Goal: Task Accomplishment & Management: Complete application form

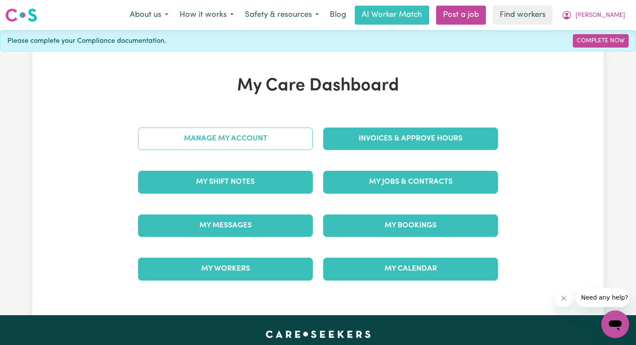
click at [235, 136] on link "Manage My Account" at bounding box center [225, 139] width 175 height 22
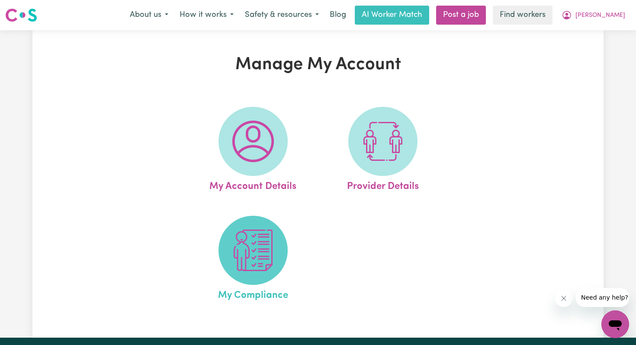
click at [253, 254] on img at bounding box center [253, 251] width 42 height 42
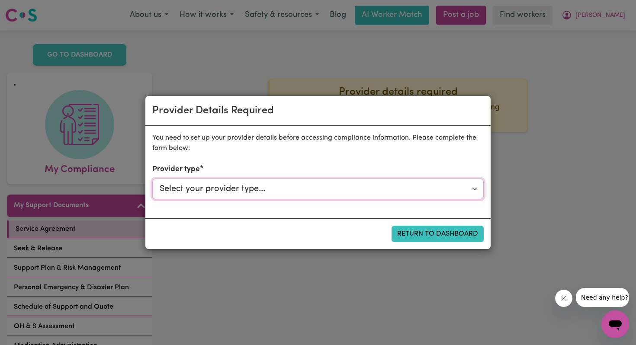
click at [475, 188] on select "Select your provider type... Privately Aged Care / Home Care Package NDIS Fundi…" at bounding box center [317, 189] width 331 height 21
select select "NDIS_FUNDING_PLAN_MANAGED"
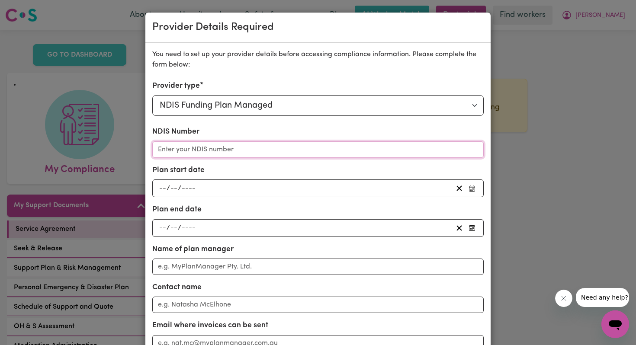
click at [346, 153] on input "NDIS Number" at bounding box center [317, 149] width 331 height 16
type input "430350148"
click at [265, 187] on div "/ /" at bounding box center [305, 188] width 295 height 12
click at [267, 171] on div "Plan start date / / « ‹ [DATE] › » Mon Tue Wed Thu Fri Sat Sun 1 2 3 4 5 6 7 8 …" at bounding box center [317, 181] width 331 height 32
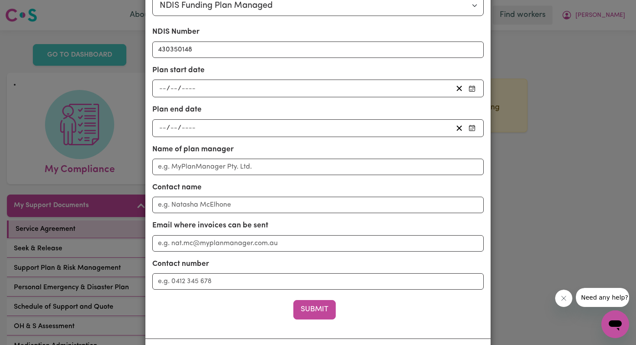
scroll to position [107, 0]
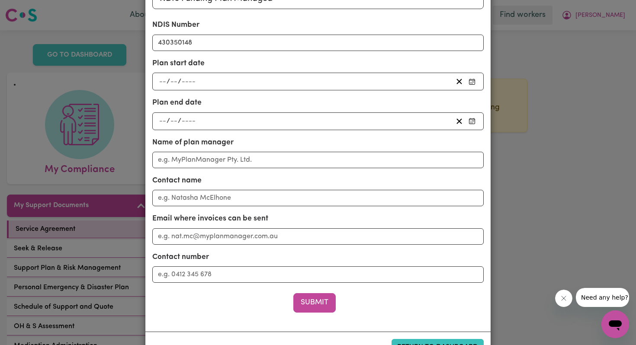
click at [168, 79] on span "/" at bounding box center [167, 82] width 3 height 8
click at [160, 79] on input "number" at bounding box center [163, 82] width 8 height 12
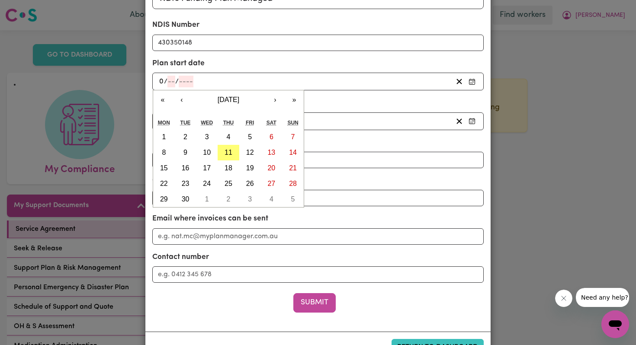
type input "03"
type input "0002-03-03"
type input "3"
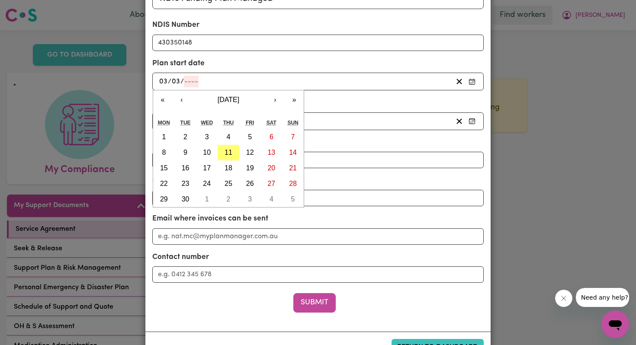
type input "2"
type input "0020-03-03"
type input "20"
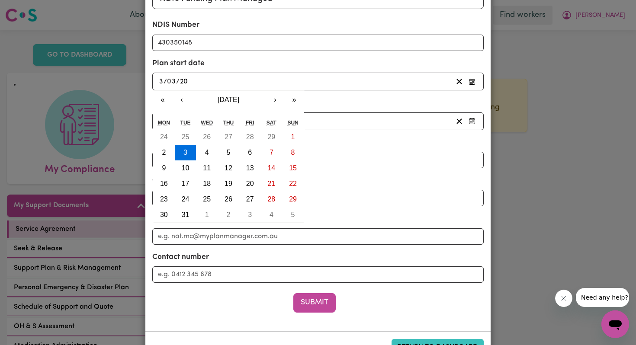
type input "0202-03-03"
type input "202"
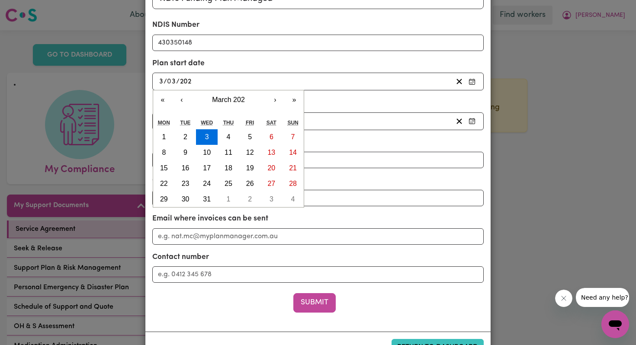
type input "[DATE]"
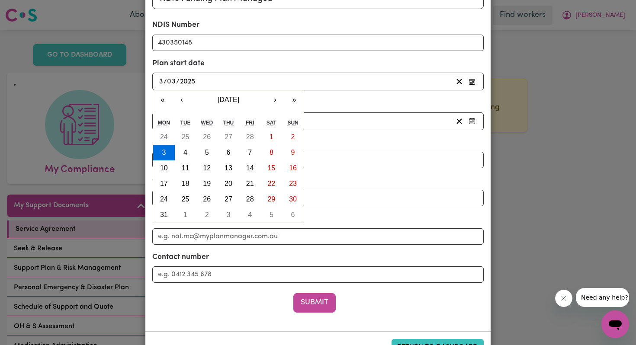
type input "2025"
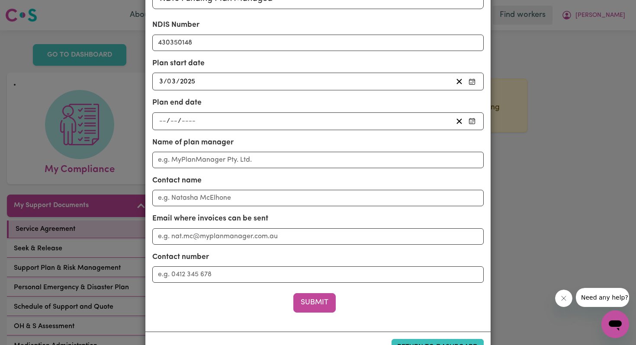
click at [374, 99] on div "Plan end date / /" at bounding box center [317, 113] width 331 height 32
click at [162, 122] on input "number" at bounding box center [163, 121] width 8 height 12
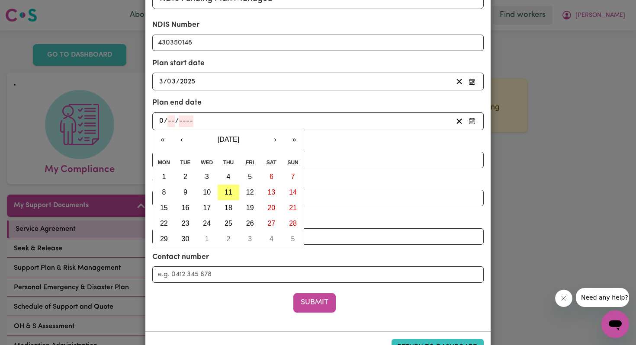
type input "03"
type input "0002-03-03"
type input "3"
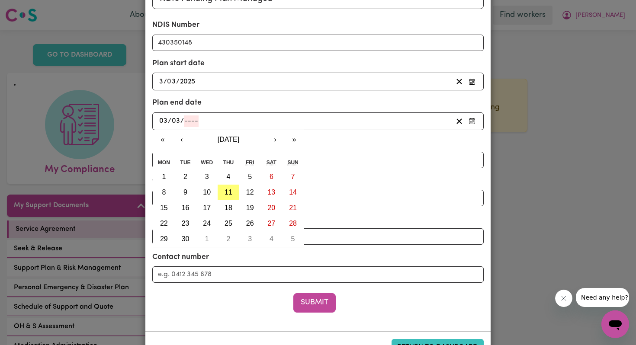
type input "2"
type input "0020-03-03"
type input "20"
type input "0202-03-03"
type input "202"
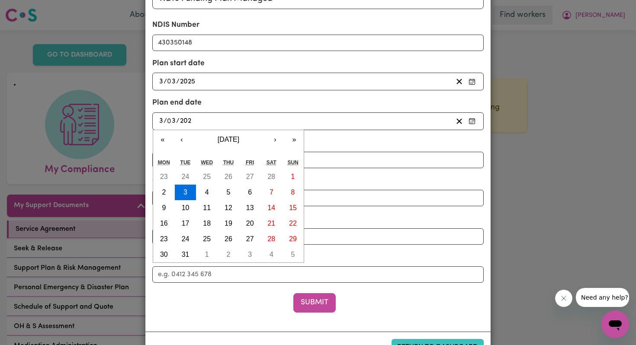
type input "[DATE]"
type input "2026"
click at [337, 122] on div "[DATE] 3 / 0 3 / 2026" at bounding box center [305, 121] width 295 height 12
click at [361, 141] on div "Name of plan manager" at bounding box center [317, 152] width 331 height 31
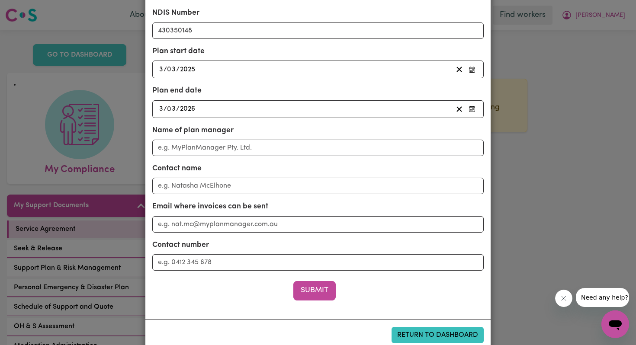
scroll to position [123, 0]
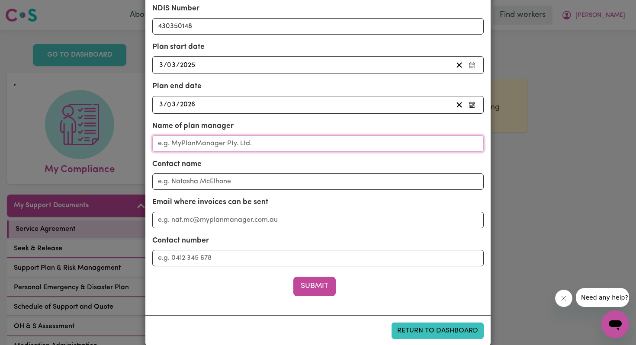
click at [273, 145] on input "Name of plan manager" at bounding box center [317, 143] width 331 height 16
type input "[PERSON_NAME] Made Outcomes"
click at [249, 181] on input "Contact name" at bounding box center [317, 181] width 331 height 16
click at [214, 258] on input "Contact number" at bounding box center [317, 258] width 331 height 16
paste input "[PHONE_NUMBER]"
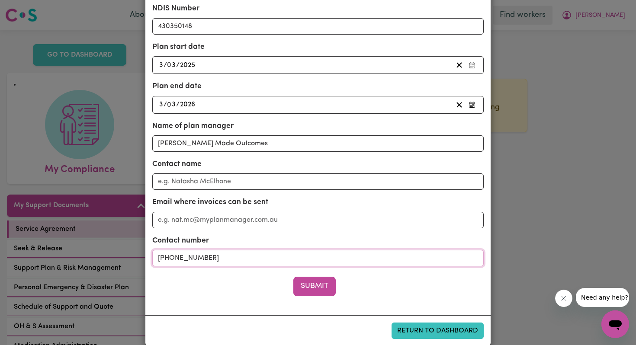
type input "[PHONE_NUMBER]"
click at [246, 223] on input "Email where invoices can be sent" at bounding box center [317, 220] width 331 height 16
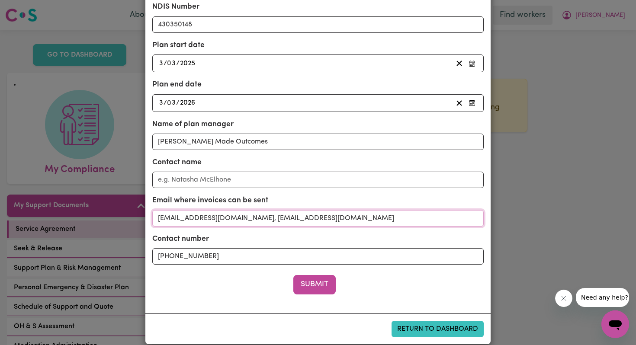
type input "[EMAIL_ADDRESS][DOMAIN_NAME], [EMAIL_ADDRESS][DOMAIN_NAME]"
click at [208, 181] on input "Contact name" at bounding box center [317, 180] width 331 height 16
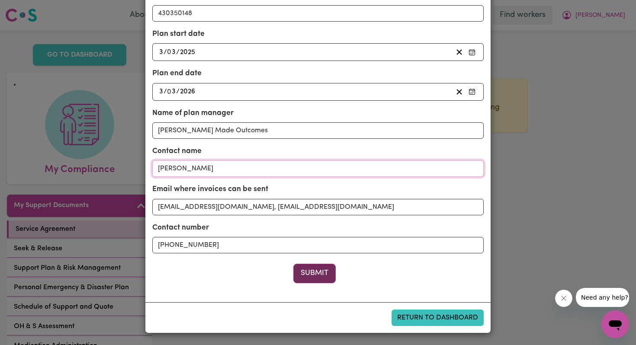
type input "[PERSON_NAME]"
click at [315, 272] on button "Submit" at bounding box center [314, 273] width 42 height 19
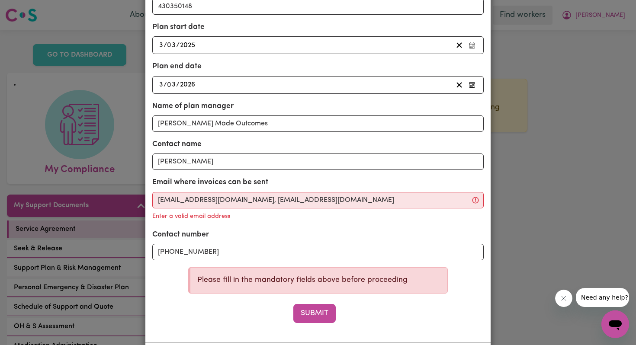
scroll to position [155, 0]
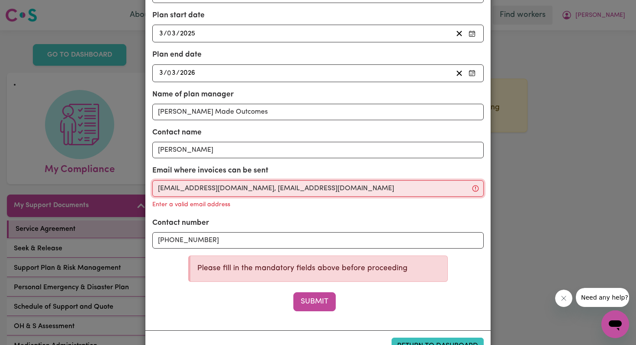
click at [229, 190] on input "[EMAIL_ADDRESS][DOMAIN_NAME], [EMAIL_ADDRESS][DOMAIN_NAME]" at bounding box center [317, 188] width 331 height 16
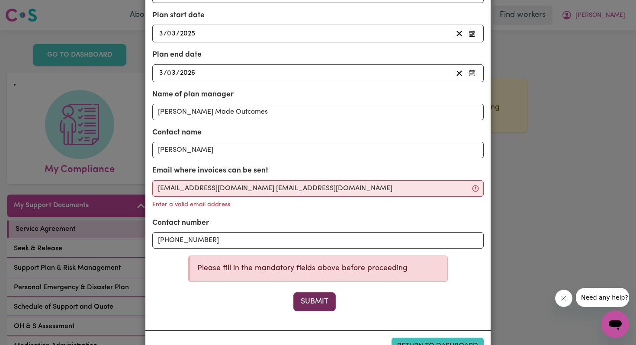
click at [311, 299] on button "Submit" at bounding box center [314, 301] width 42 height 19
click at [293, 207] on div "Enter a valid email address" at bounding box center [317, 204] width 331 height 14
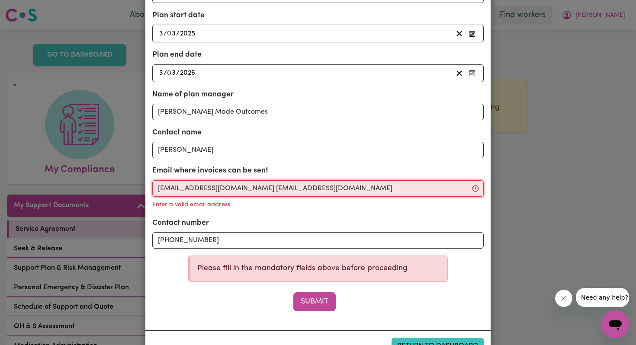
click at [230, 189] on input "[EMAIL_ADDRESS][DOMAIN_NAME] [EMAIL_ADDRESS][DOMAIN_NAME]" at bounding box center [317, 188] width 331 height 16
drag, startPoint x: 230, startPoint y: 189, endPoint x: 155, endPoint y: 190, distance: 74.4
click at [155, 190] on input "[EMAIL_ADDRESS][DOMAIN_NAME] [EMAIL_ADDRESS][DOMAIN_NAME]" at bounding box center [317, 188] width 331 height 16
type input "[EMAIL_ADDRESS][DOMAIN_NAME]"
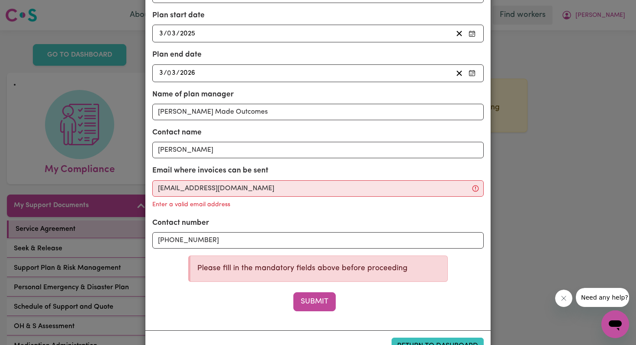
click at [297, 210] on div "Enter a valid email address" at bounding box center [317, 204] width 331 height 14
click at [312, 301] on button "Submit" at bounding box center [314, 301] width 42 height 19
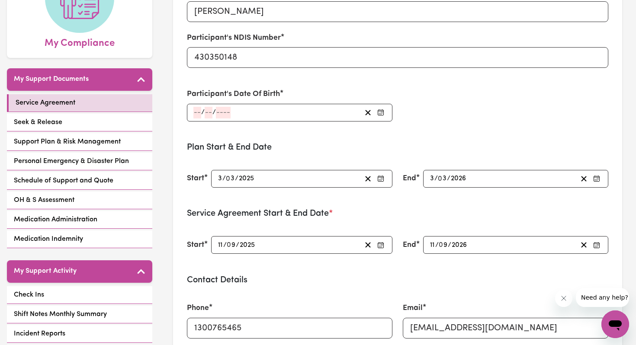
scroll to position [128, 0]
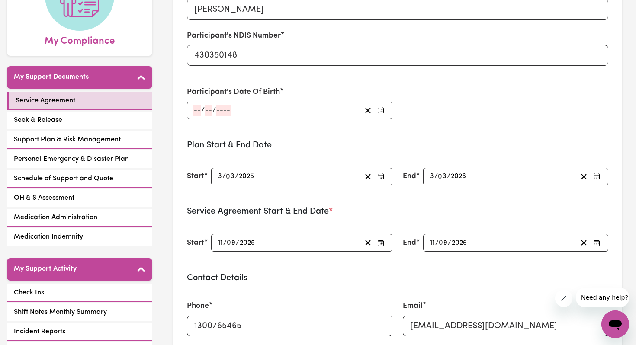
click at [199, 110] on div "/ /" at bounding box center [289, 111] width 205 height 18
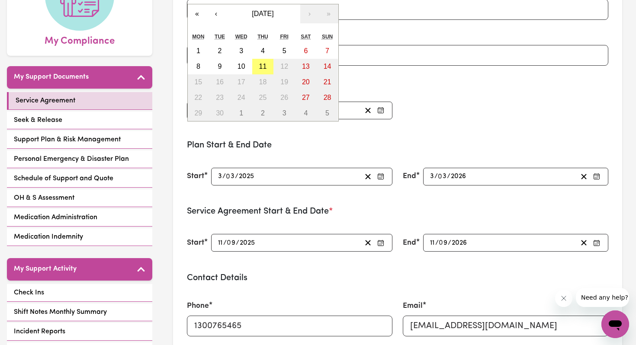
click at [382, 82] on div "Participant's Date Of Birth / / « ‹ [DATE] › » Mon Tue Wed Thu Fri Sat Sun 1 2 …" at bounding box center [290, 102] width 216 height 53
click at [200, 109] on div "/ / « ‹ [DATE] › » Mon Tue Wed Thu Fri Sat Sun 1 2 3 4 5 6 7 8 9 10 11 12 13 14…" at bounding box center [289, 111] width 205 height 18
type input "29"
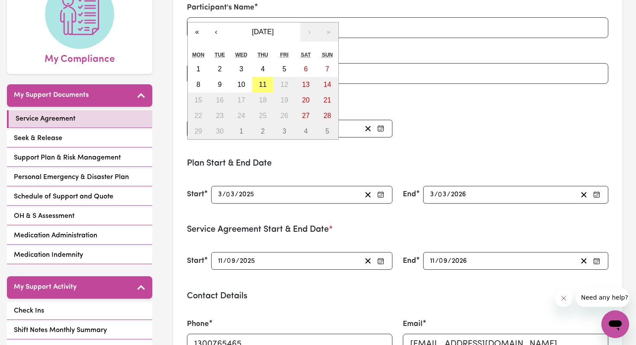
scroll to position [104, 0]
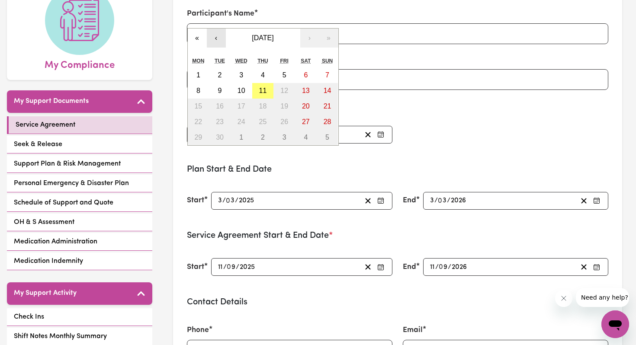
click at [215, 40] on button "‹" at bounding box center [216, 38] width 19 height 19
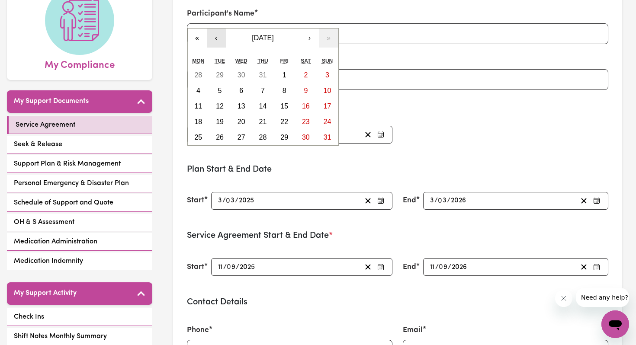
click at [215, 40] on button "‹" at bounding box center [216, 38] width 19 height 19
click at [221, 135] on abbr "29" at bounding box center [220, 137] width 8 height 7
type input "[DATE]"
type input "7"
type input "2025"
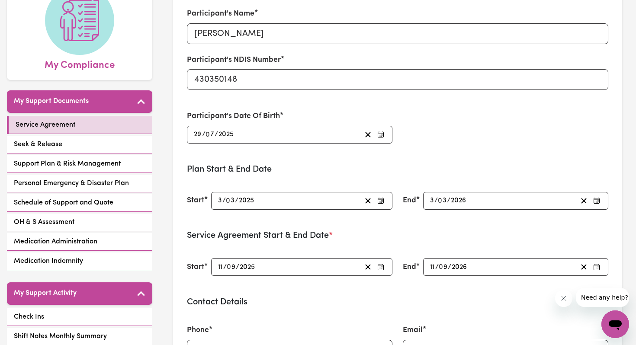
click at [235, 132] on div "[DATE] 29 / 0 7 / 2025" at bounding box center [276, 135] width 169 height 12
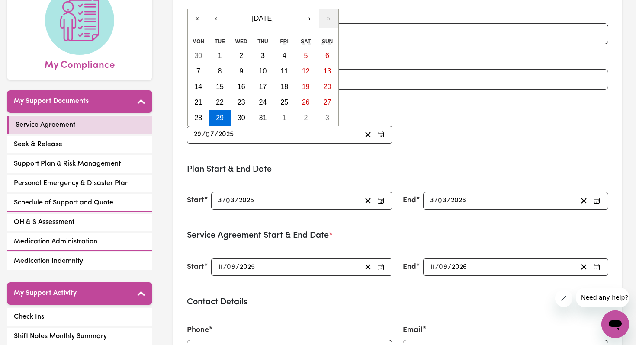
click at [233, 133] on input "2025" at bounding box center [226, 135] width 16 height 12
type input "0002-07-29"
type input "2"
type input "0020-07-29"
type input "20"
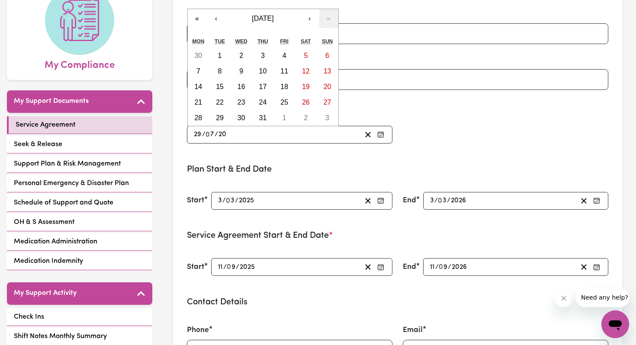
type input "0200-07-29"
type input "200"
type input "[DATE]"
type input "2004"
click at [314, 165] on h3 "Plan Start & End Date" at bounding box center [398, 169] width 422 height 10
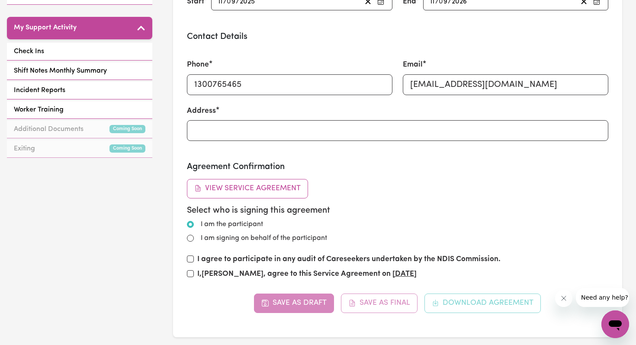
scroll to position [378, 0]
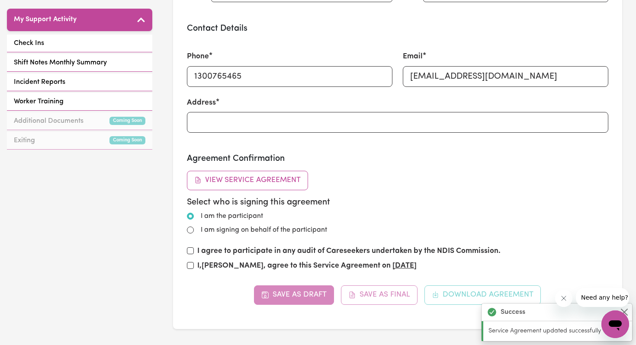
type input "[DATE]"
type input "29"
type input "7"
type input "2004"
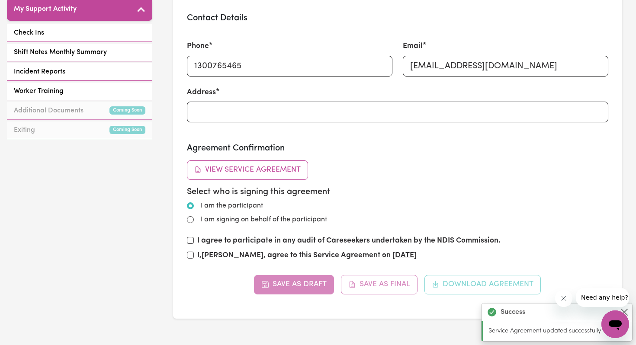
scroll to position [390, 0]
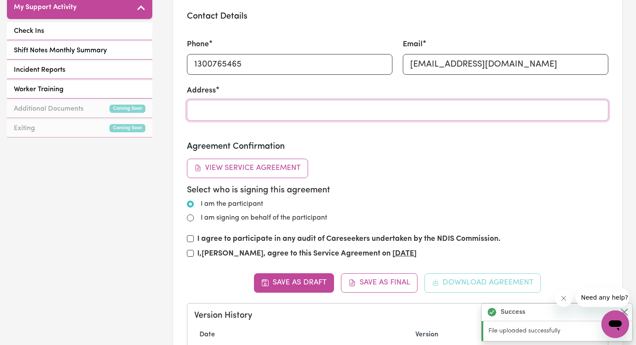
click at [224, 112] on input "Address" at bounding box center [398, 110] width 422 height 21
type input "U [STREET_ADDRESS]"
click at [405, 132] on form "Participant's Name [PERSON_NAME] Participant's NDIS Number 430350148 Participan…" at bounding box center [398, 43] width 422 height 662
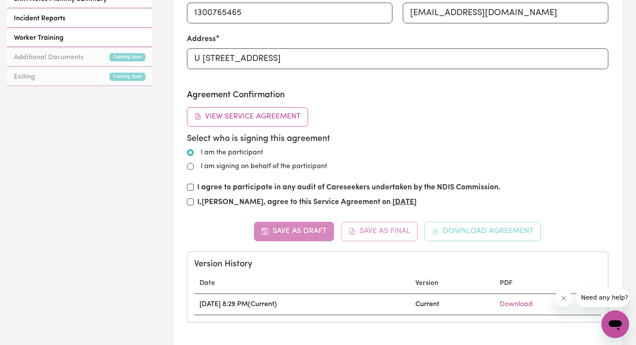
scroll to position [447, 0]
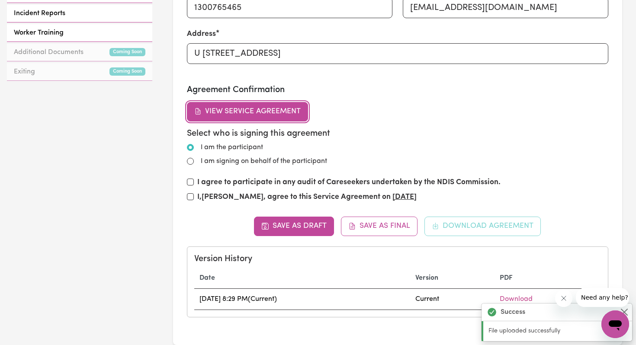
click at [259, 109] on button "View Service Agreement" at bounding box center [248, 111] width 122 height 19
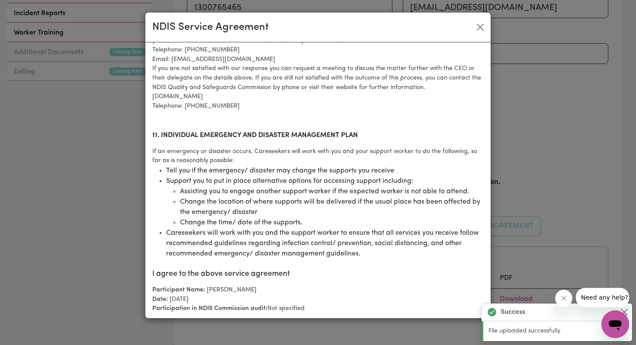
scroll to position [1701, 0]
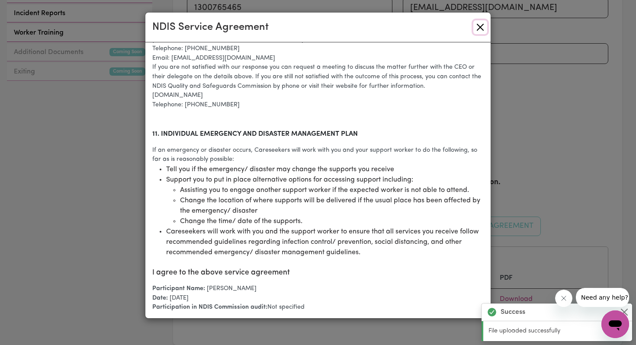
click at [479, 26] on button "Close" at bounding box center [480, 27] width 14 height 14
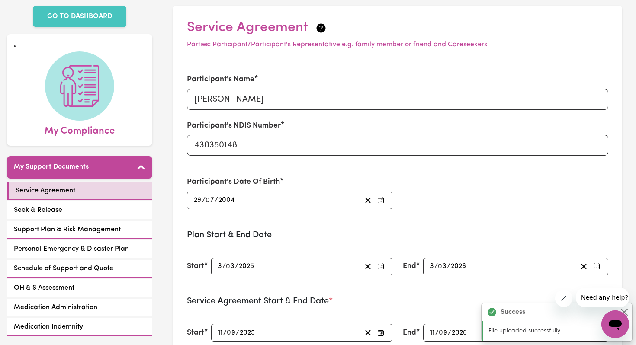
scroll to position [0, 0]
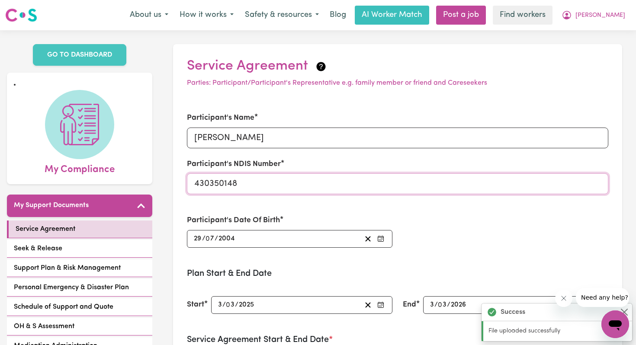
drag, startPoint x: 247, startPoint y: 186, endPoint x: 188, endPoint y: 183, distance: 59.8
click at [188, 183] on input "430350148" at bounding box center [398, 183] width 422 height 21
click at [368, 237] on icon "button" at bounding box center [368, 239] width 8 height 8
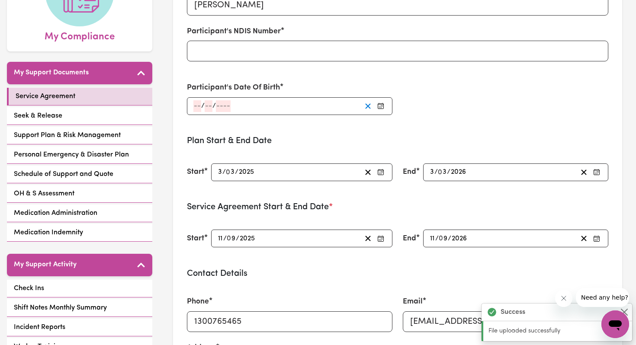
scroll to position [140, 0]
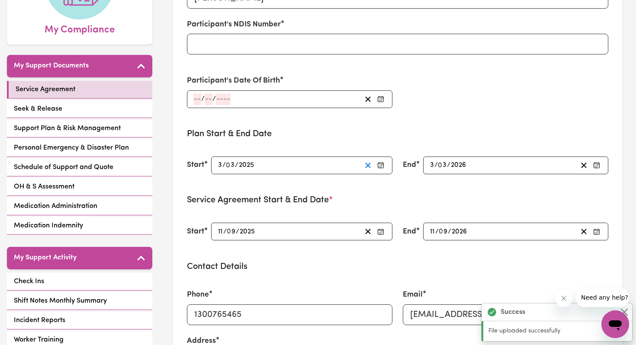
click at [366, 164] on line "button" at bounding box center [367, 165] width 5 height 5
click at [582, 164] on icon "button" at bounding box center [583, 165] width 8 height 8
click at [365, 231] on icon "button" at bounding box center [368, 231] width 8 height 8
click at [583, 232] on line "button" at bounding box center [583, 231] width 5 height 5
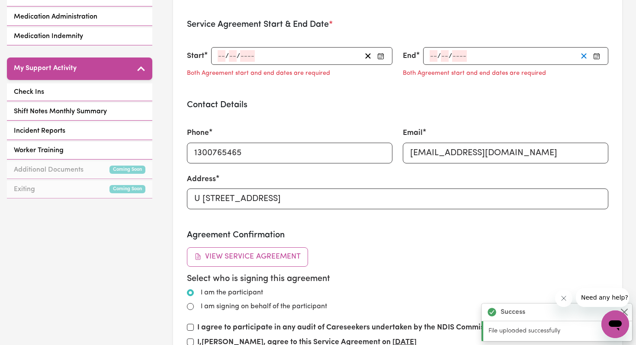
scroll to position [333, 0]
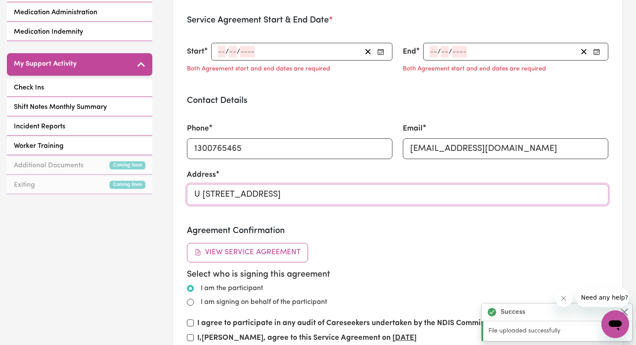
drag, startPoint x: 373, startPoint y: 195, endPoint x: 179, endPoint y: 193, distance: 193.3
click at [179, 193] on section "Service Agreement Parties: Participant/Participant's Representative e.g. family…" at bounding box center [397, 120] width 449 height 818
drag, startPoint x: 545, startPoint y: 147, endPoint x: 404, endPoint y: 147, distance: 141.0
click at [404, 147] on input "[EMAIL_ADDRESS][DOMAIN_NAME]" at bounding box center [505, 148] width 205 height 21
drag, startPoint x: 248, startPoint y: 149, endPoint x: 192, endPoint y: 148, distance: 55.8
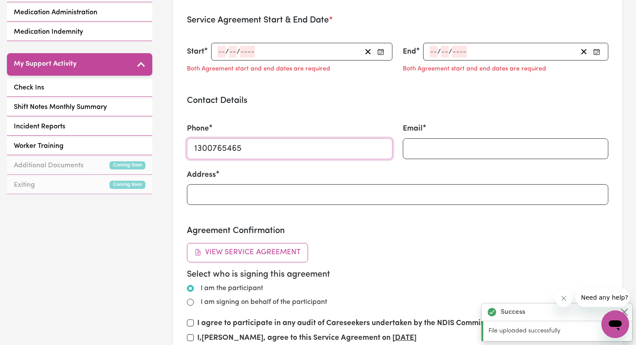
click at [192, 148] on input "1300765465" at bounding box center [289, 148] width 205 height 21
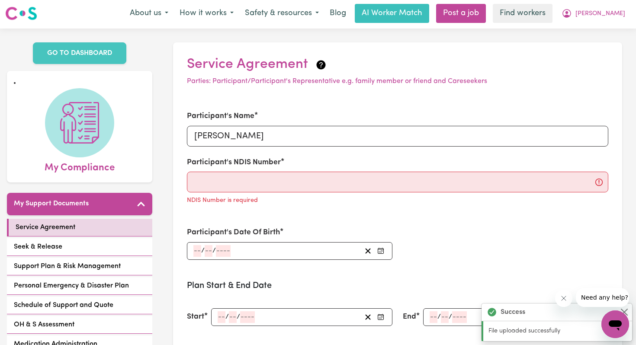
scroll to position [0, 0]
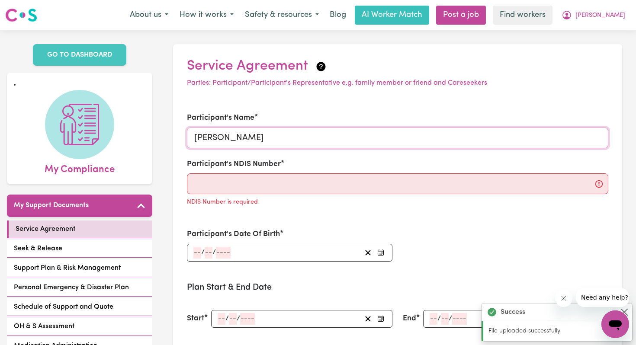
drag, startPoint x: 251, startPoint y: 132, endPoint x: 184, endPoint y: 138, distance: 66.9
click at [184, 138] on div "Participant's Name [PERSON_NAME] Participant's NDIS Number NDIS Number is requi…" at bounding box center [398, 160] width 432 height 116
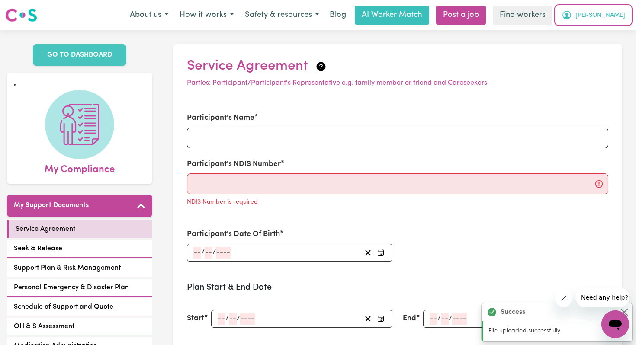
click at [612, 16] on span "[PERSON_NAME]" at bounding box center [600, 16] width 50 height 10
click at [589, 34] on link "My Dashboard" at bounding box center [596, 34] width 68 height 16
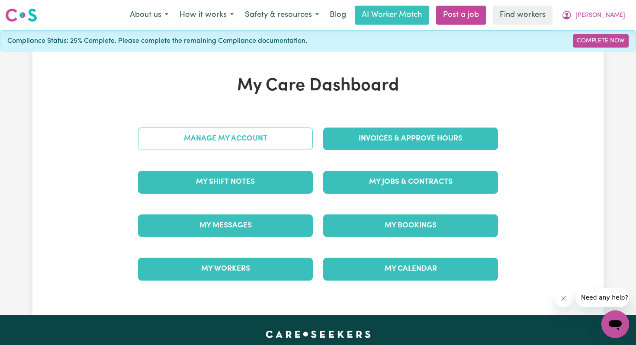
click at [239, 138] on link "Manage My Account" at bounding box center [225, 139] width 175 height 22
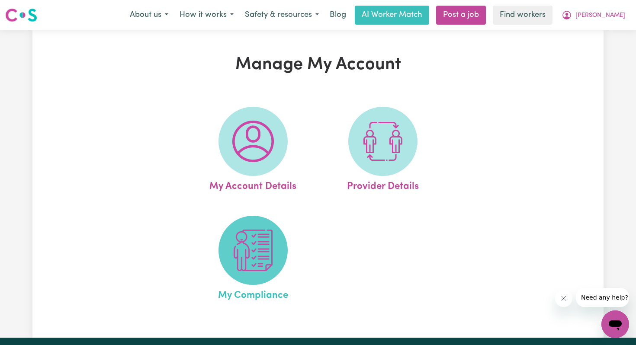
click at [248, 259] on img at bounding box center [253, 251] width 42 height 42
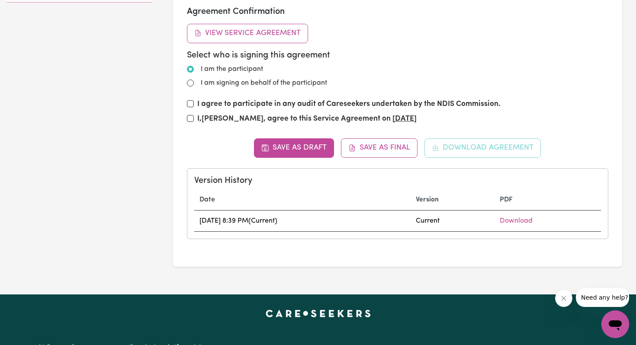
scroll to position [532, 0]
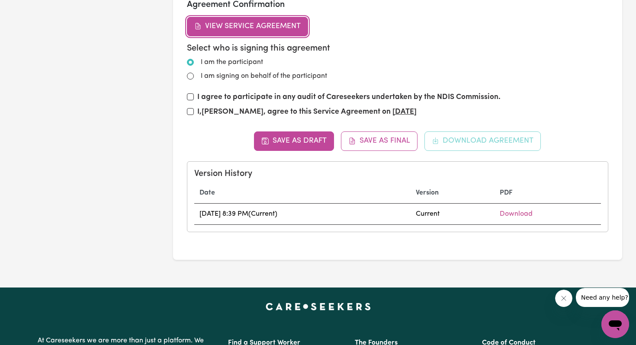
click at [267, 27] on button "View Service Agreement" at bounding box center [248, 26] width 122 height 19
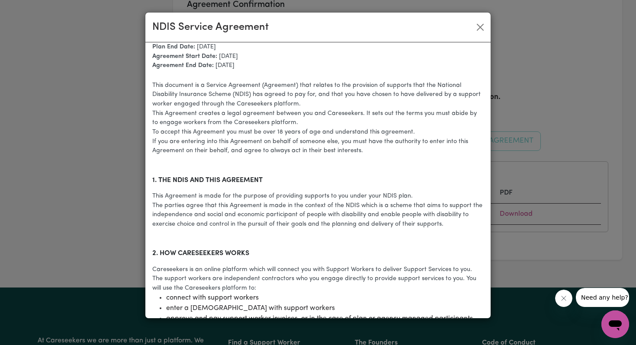
scroll to position [179, 0]
click at [481, 26] on button "Close" at bounding box center [480, 27] width 14 height 14
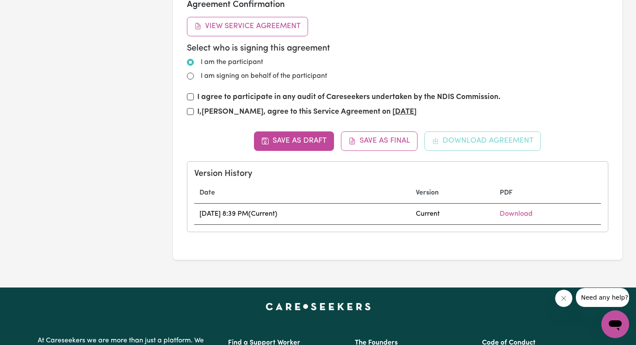
click at [492, 141] on div "Save as Draft Save as Final Download Agreement Version History Date Version PDF…" at bounding box center [398, 181] width 422 height 100
click at [526, 213] on link "Download" at bounding box center [515, 214] width 33 height 7
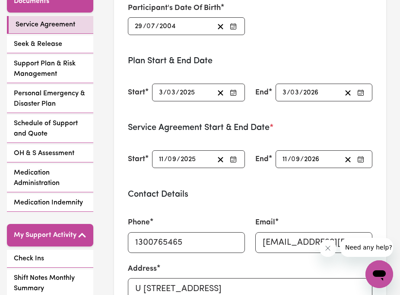
scroll to position [226, 0]
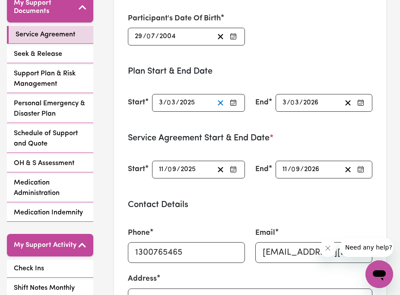
click at [220, 100] on line "button" at bounding box center [220, 102] width 5 height 5
click at [166, 99] on span "/" at bounding box center [167, 103] width 3 height 8
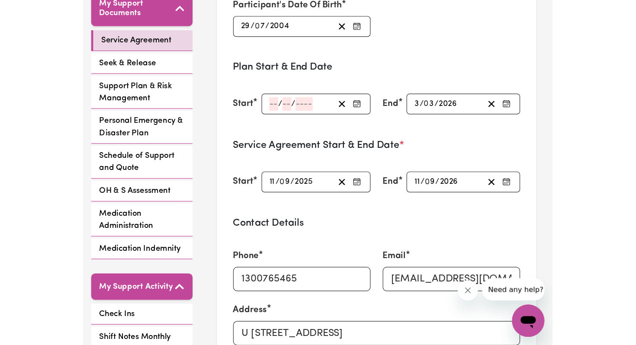
scroll to position [0, 0]
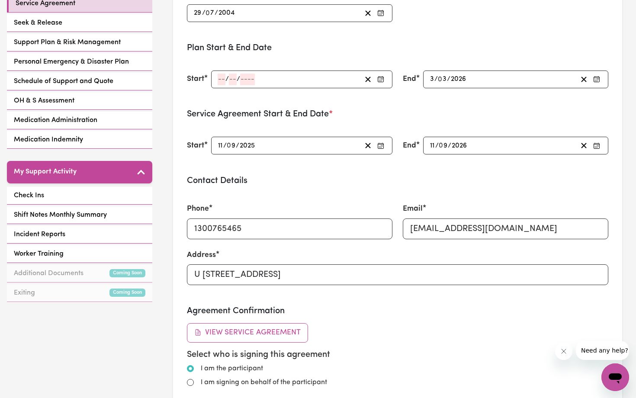
type input "[DATE]"
type input "3"
type input "2025"
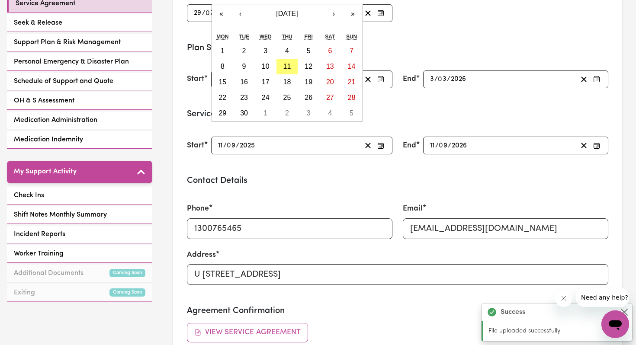
click at [223, 80] on div "/ / « ‹ [DATE] › » Mon Tue Wed Thu Fri Sat Sun 1 2 3 4 5 6 7 8 9 10 11 12 13 14…" at bounding box center [301, 79] width 181 height 18
click at [286, 66] on abbr "11" at bounding box center [287, 66] width 8 height 7
type input "[DATE]"
type input "11"
type input "9"
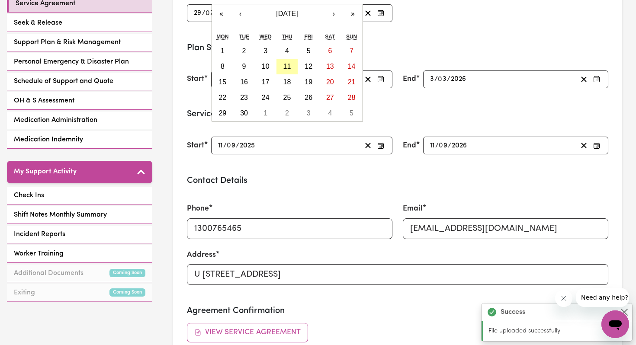
type input "2025"
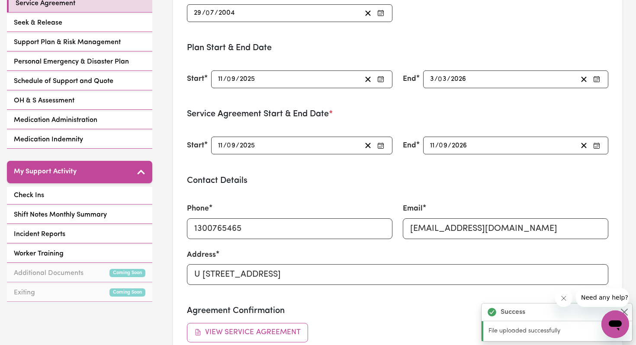
click at [235, 78] on div "[DATE] 11 / 0 9 / 2025 « ‹ [DATE] › » Mon Tue Wed Thu Fri Sat Sun 1 2 3 4 5 6 7…" at bounding box center [301, 79] width 181 height 18
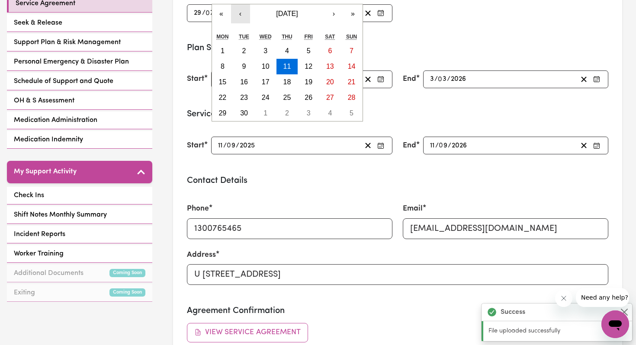
click at [242, 15] on button "‹" at bounding box center [240, 13] width 19 height 19
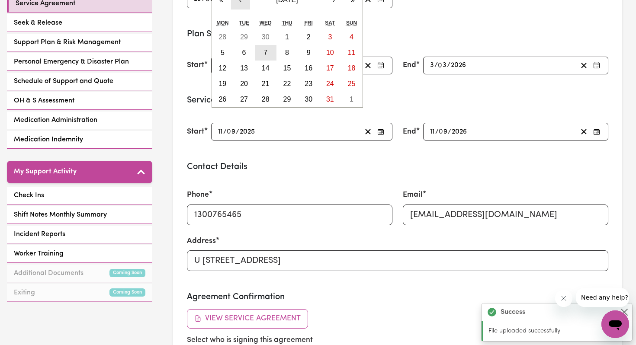
click at [266, 56] on abbr "7" at bounding box center [265, 52] width 4 height 7
type input "[DATE]"
type input "7"
type input "5"
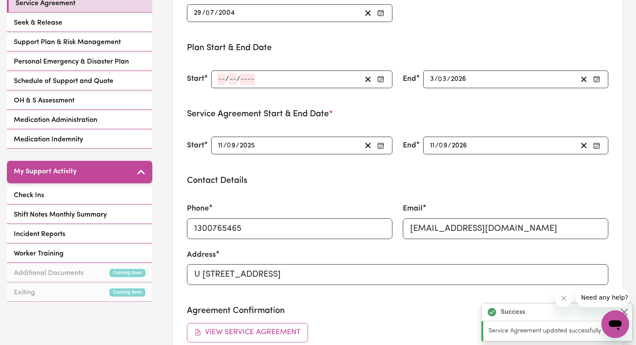
type input "[DATE]"
type input "11"
type input "9"
type input "2025"
click at [236, 77] on span "/" at bounding box center [237, 79] width 3 height 8
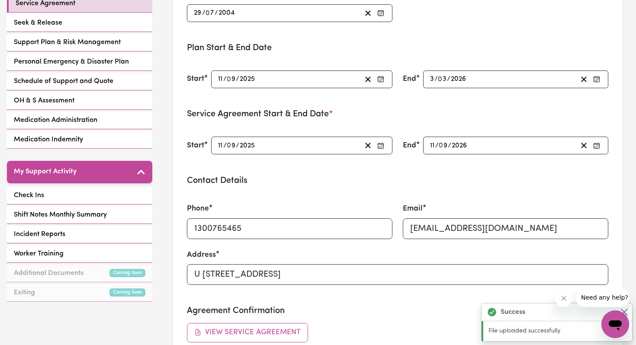
click at [232, 79] on div "[DATE] 11 / 0 9 / 2025 « ‹ [DATE] › » Mon Tue Wed Thu Fri Sat Sun 28 29 30 1 2 …" at bounding box center [301, 79] width 181 height 18
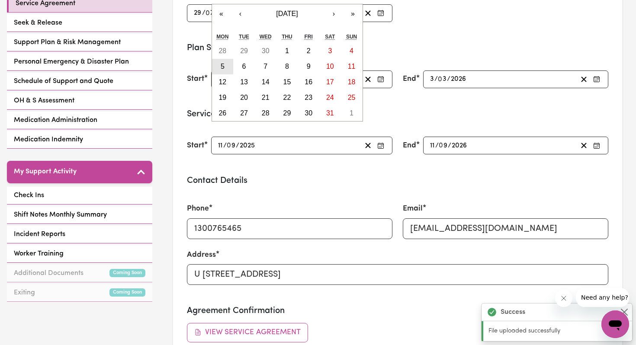
click at [223, 67] on abbr "5" at bounding box center [223, 66] width 4 height 7
type input "[DATE]"
type input "5"
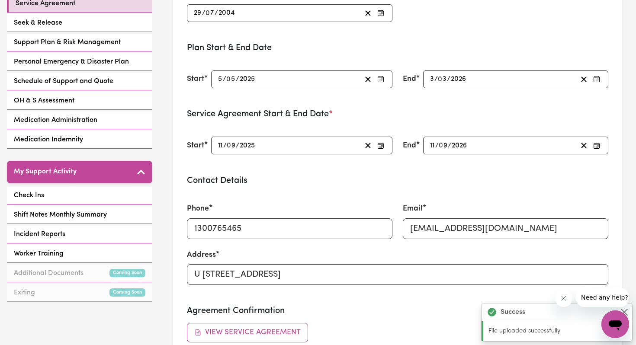
click at [477, 76] on div "[DATE] 3 / 0 3 / 2026" at bounding box center [503, 80] width 148 height 12
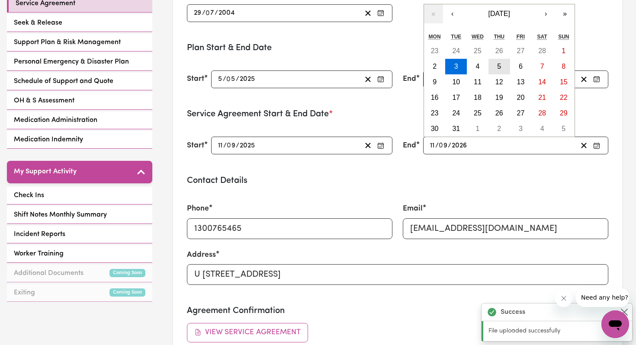
click at [498, 63] on abbr "5" at bounding box center [499, 66] width 4 height 7
type input "[DATE]"
type input "5"
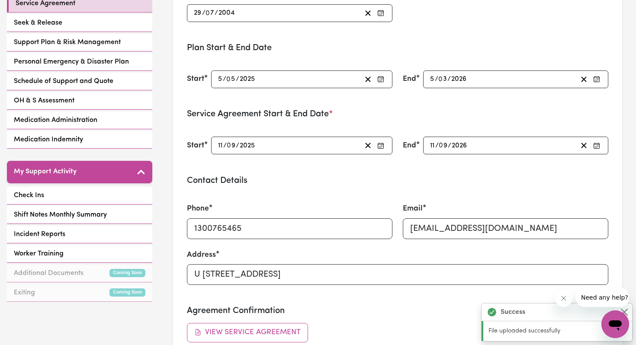
click at [447, 78] on span "/" at bounding box center [448, 79] width 3 height 8
click at [445, 78] on div "[DATE] 5 / 0 3 / 2026 « ‹ [DATE] › » Mon Tue Wed Thu Fri Sat Sun 23 24 25 26 27…" at bounding box center [515, 79] width 185 height 18
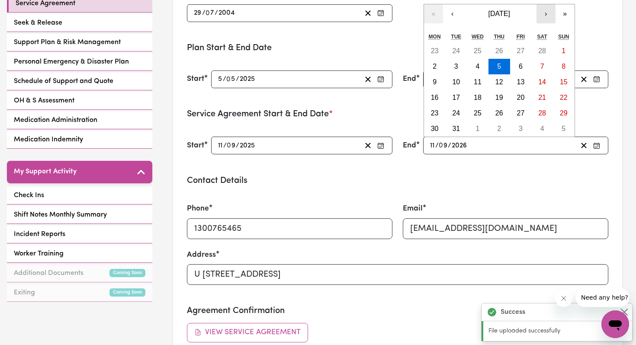
click at [543, 13] on button "›" at bounding box center [545, 13] width 19 height 19
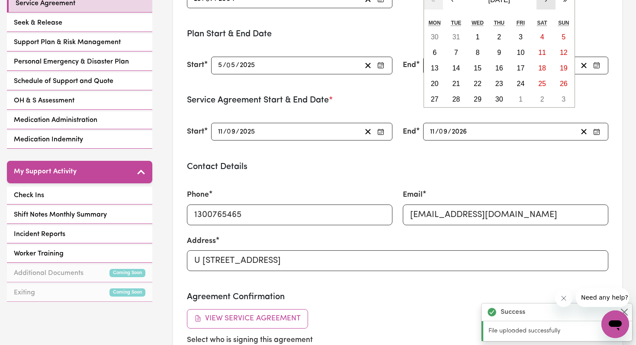
click at [543, 10] on button "›" at bounding box center [545, -1] width 19 height 19
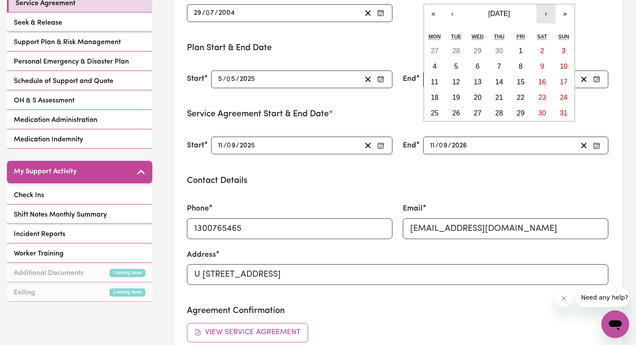
type input "[DATE]"
type input "11"
type input "9"
type input "[DATE]"
type input "3"
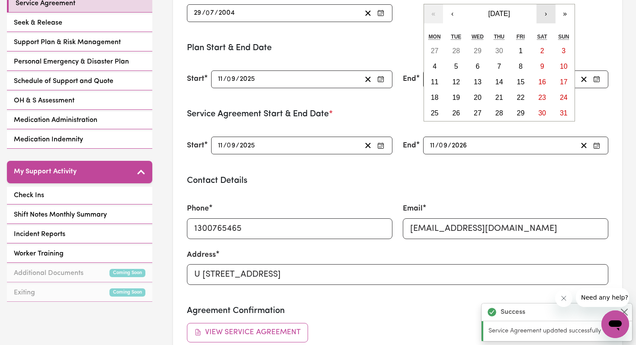
type input "[DATE]"
type input "5"
type input "[DATE]"
type input "5"
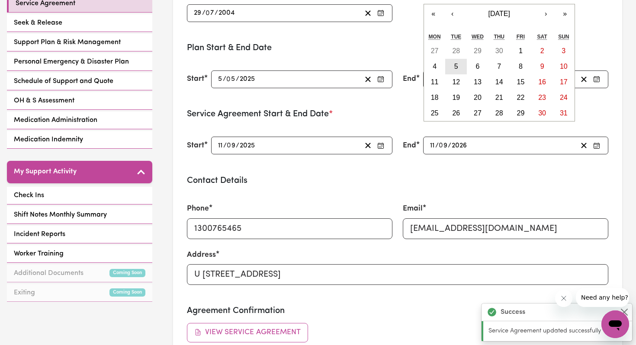
click at [458, 64] on button "5" at bounding box center [456, 67] width 22 height 16
type input "[DATE]"
type input "5"
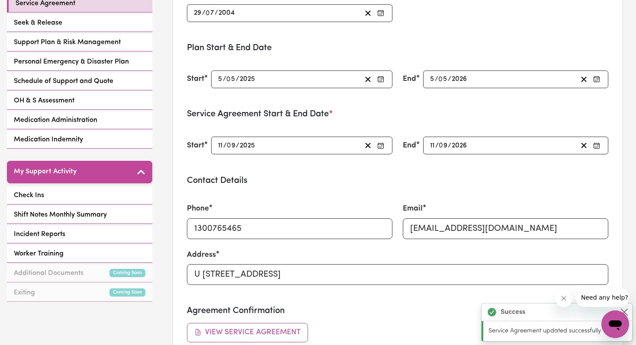
type input "[DATE]"
type input "3"
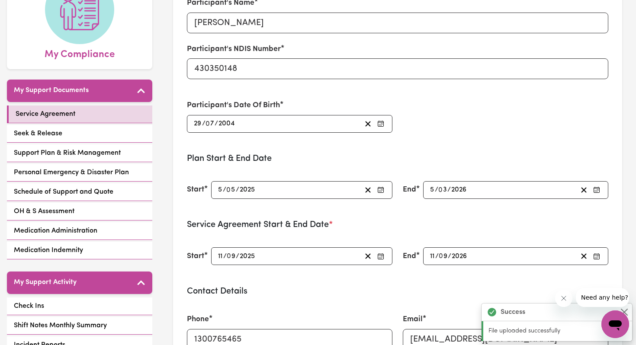
scroll to position [109, 0]
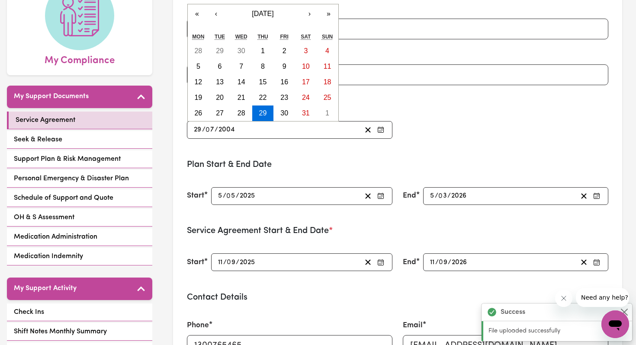
click at [201, 129] on input "29" at bounding box center [197, 130] width 9 height 12
click at [243, 83] on abbr "14" at bounding box center [241, 81] width 8 height 7
type input "[DATE]"
type input "14"
type input "[DATE]"
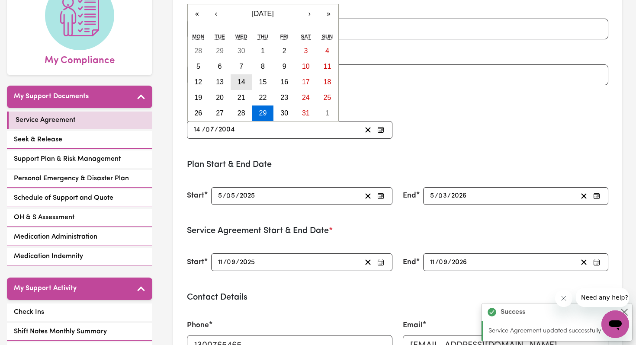
type input "29"
click at [213, 129] on input "7" at bounding box center [210, 130] width 9 height 12
click at [214, 15] on button "‹" at bounding box center [216, 13] width 19 height 19
click at [222, 64] on button "8" at bounding box center [220, 67] width 22 height 16
type input "[DATE]"
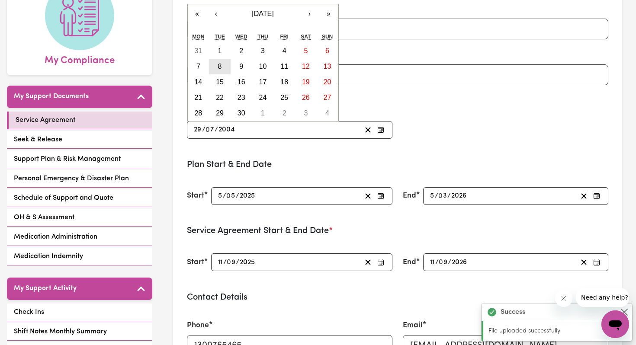
type input "8"
type input "6"
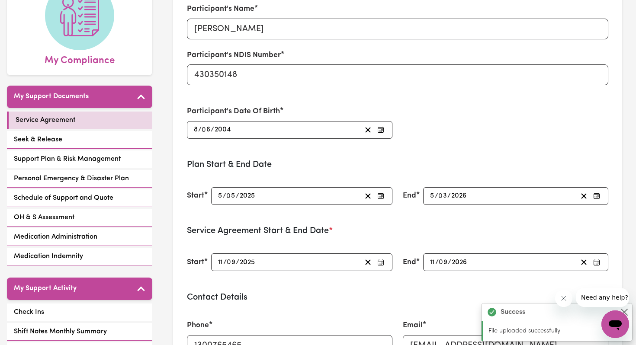
click at [255, 144] on div "Participant's Date Of Birth [DEMOGRAPHIC_DATA] 8 / 0 6 / [DEMOGRAPHIC_DATA] « ‹…" at bounding box center [290, 122] width 216 height 53
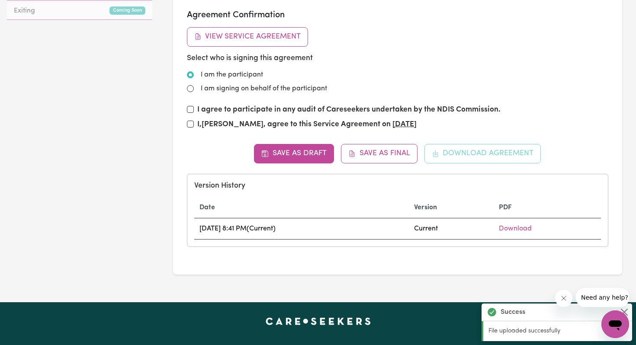
scroll to position [588, 0]
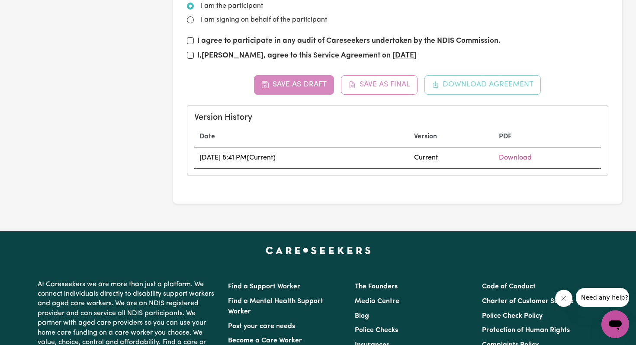
type input "[DATE]"
type input "29"
type input "7"
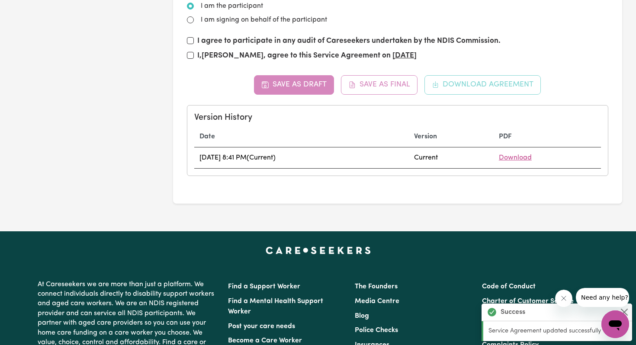
type input "[DATE]"
type input "8"
type input "6"
click at [518, 157] on link "Download" at bounding box center [515, 157] width 33 height 7
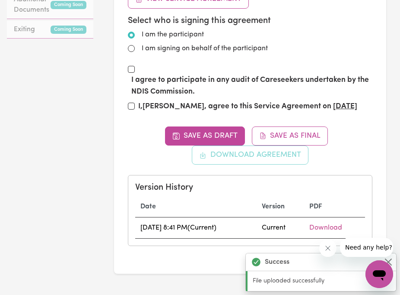
scroll to position [569, 0]
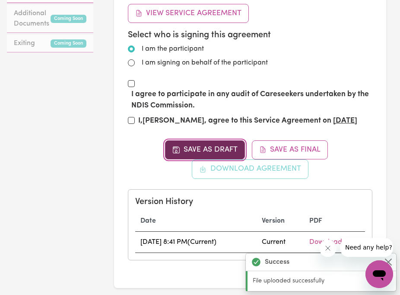
click at [195, 140] on button "Save as Draft" at bounding box center [205, 149] width 80 height 19
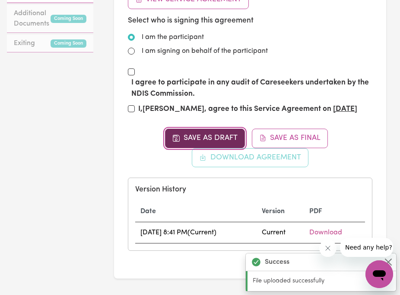
scroll to position [0, 0]
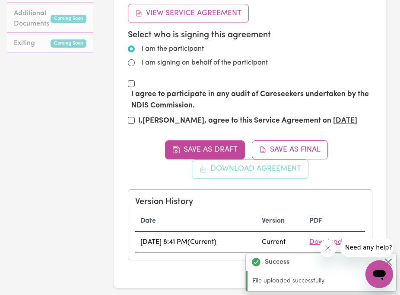
click at [330, 238] on link "Download" at bounding box center [326, 241] width 33 height 7
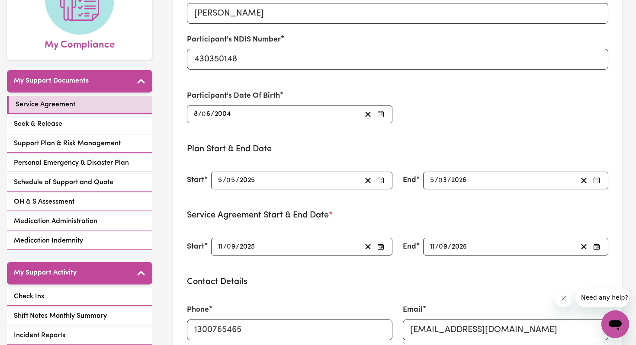
scroll to position [124, 0]
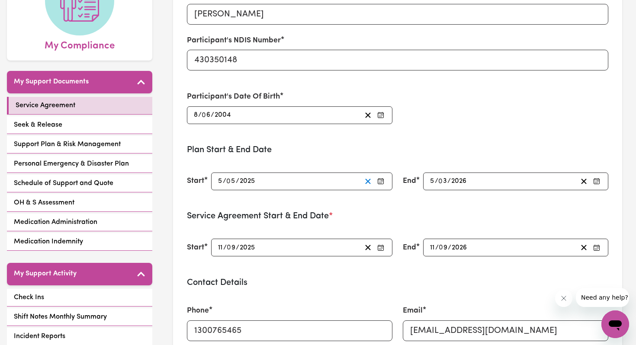
click at [367, 180] on line "button" at bounding box center [367, 181] width 5 height 5
click at [583, 178] on icon "button" at bounding box center [583, 181] width 8 height 8
click at [583, 246] on line "button" at bounding box center [583, 247] width 5 height 5
click at [367, 246] on icon "button" at bounding box center [368, 247] width 8 height 8
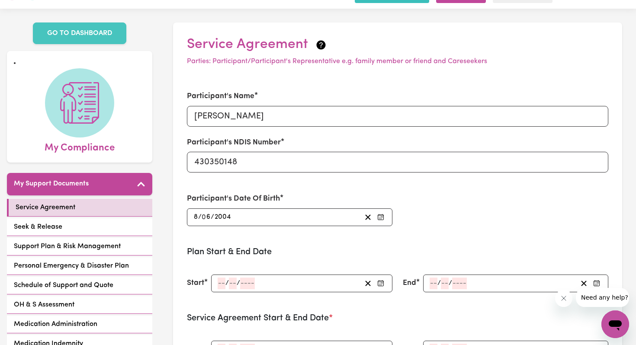
scroll to position [2, 0]
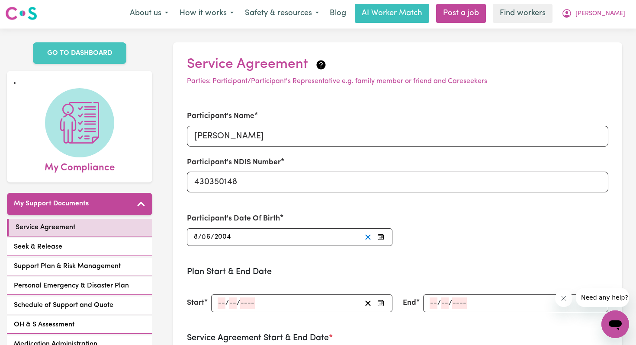
click at [366, 236] on icon "button" at bounding box center [368, 237] width 8 height 8
drag, startPoint x: 262, startPoint y: 181, endPoint x: 184, endPoint y: 183, distance: 77.9
click at [184, 183] on div "Participant's Name Luke Hanna Participant's NDIS Number 430350148" at bounding box center [398, 151] width 432 height 102
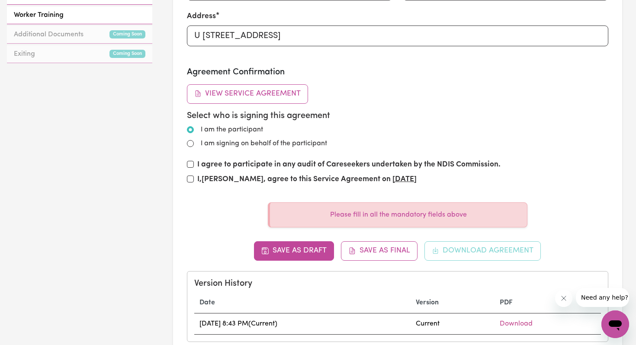
scroll to position [469, 0]
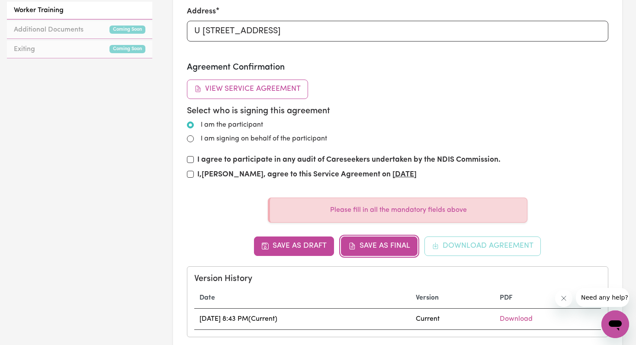
click at [368, 246] on button "Save as Final" at bounding box center [379, 246] width 77 height 19
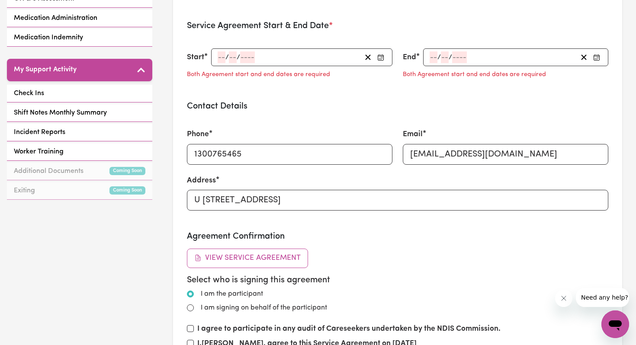
scroll to position [309, 0]
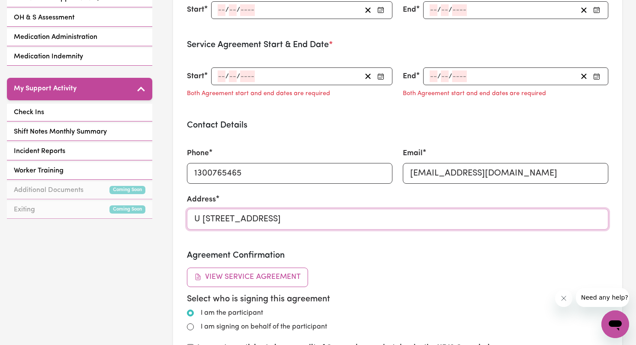
drag, startPoint x: 375, startPoint y: 219, endPoint x: 190, endPoint y: 216, distance: 184.7
click at [190, 216] on input "U [STREET_ADDRESS]" at bounding box center [398, 219] width 422 height 21
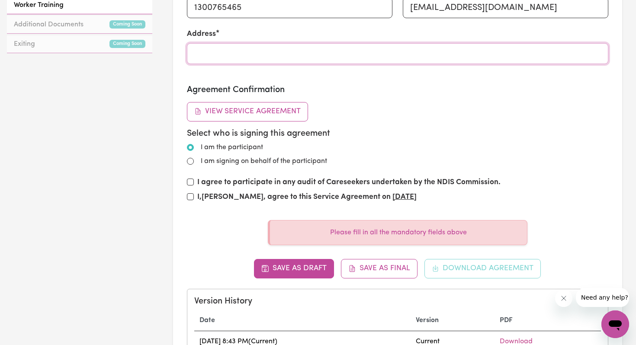
scroll to position [498, 0]
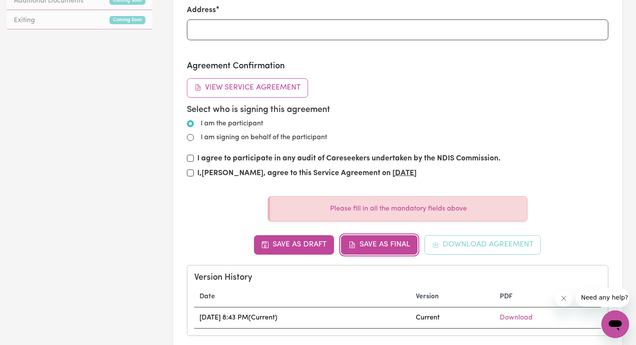
click at [370, 244] on button "Save as Final" at bounding box center [379, 244] width 77 height 19
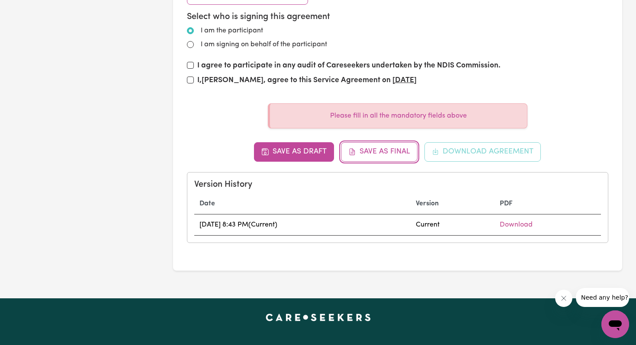
scroll to position [592, 0]
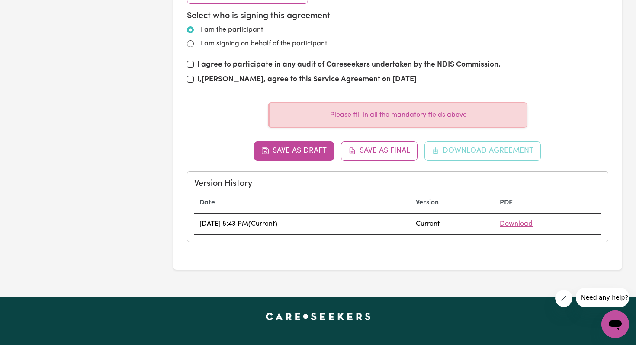
click at [521, 225] on link "Download" at bounding box center [515, 224] width 33 height 7
